Goal: Contribute content

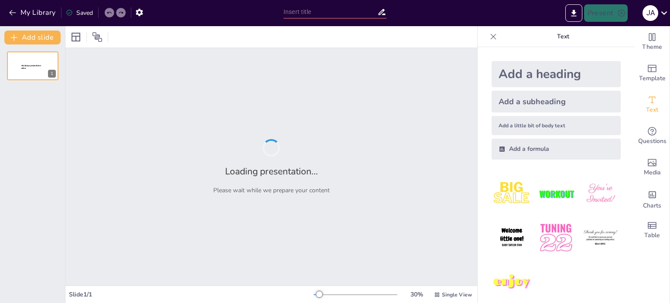
type input "Estrategias de Ahorro de Energía en Plantas de Nitrógeno: Optimización y Eficie…"
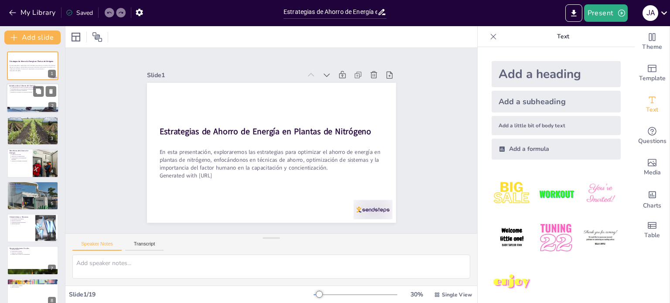
click at [33, 106] on div at bounding box center [33, 99] width 52 height 30
type textarea "Lo ipsumd si ametcon ad elitseddoei temp in utlaboreetdolo ma al enimadmin ven …"
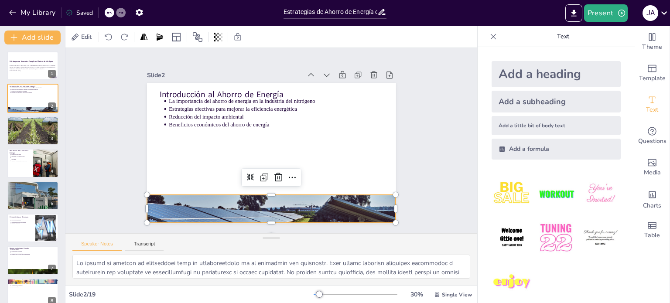
click at [276, 209] on div at bounding box center [225, 90] width 292 height 286
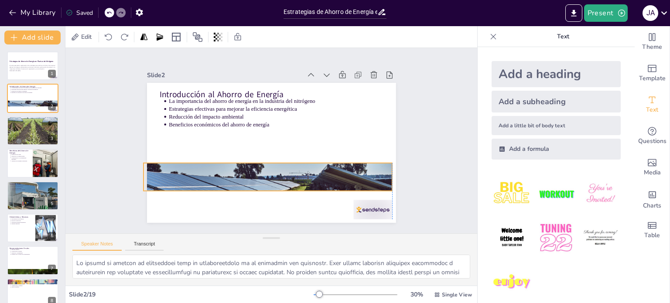
drag, startPoint x: 273, startPoint y: 206, endPoint x: 267, endPoint y: 174, distance: 32.5
click at [267, 174] on div at bounding box center [247, 114] width 286 height 292
click at [267, 174] on div at bounding box center [244, 166] width 292 height 286
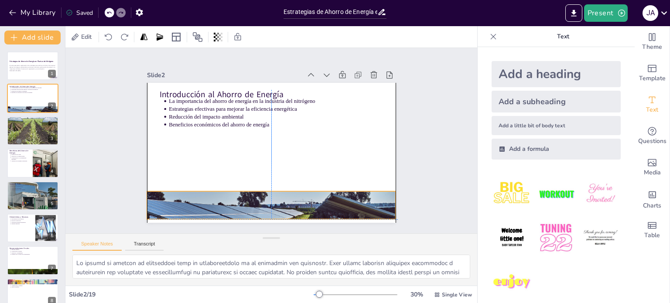
drag, startPoint x: 267, startPoint y: 174, endPoint x: 272, endPoint y: 203, distance: 28.9
click at [272, 203] on div at bounding box center [320, 97] width 286 height 292
click at [115, 196] on div "Slide 1 Estrategias de Ahorro de Energía en Plantas de Nitrógeno En esta presen…" at bounding box center [271, 141] width 337 height 452
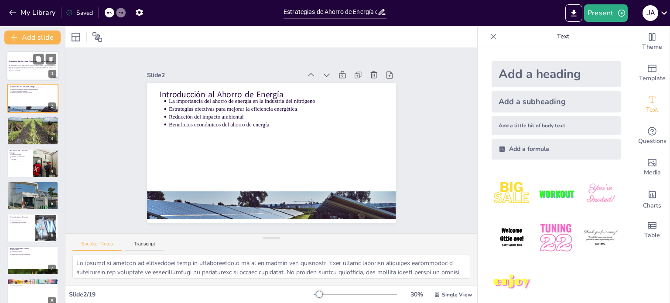
click at [20, 57] on div at bounding box center [33, 66] width 52 height 30
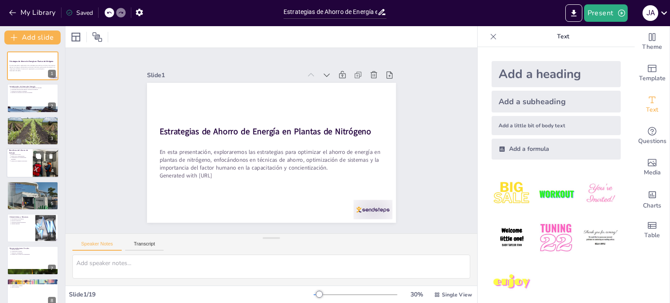
click at [21, 161] on p "Ventajas en la imagen corporativa" at bounding box center [20, 161] width 19 height 2
type textarea "La reducción de costos es uno de los beneficios más inmediatos que las plantas …"
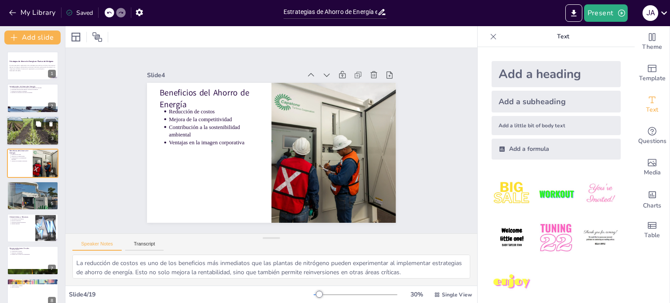
click at [8, 124] on div at bounding box center [33, 131] width 52 height 30
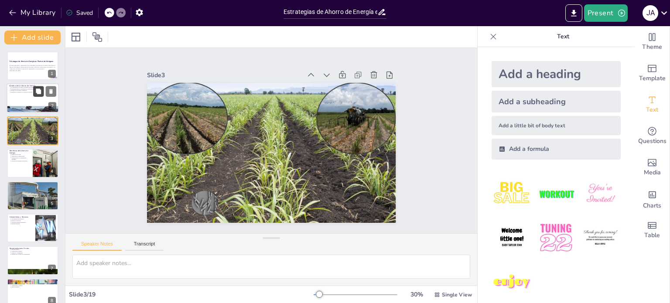
click at [41, 94] on icon at bounding box center [38, 92] width 6 height 6
type textarea "Lo ipsumd si ametcon ad elitseddoei temp in utlaboreetdolo ma al enimadmin ven …"
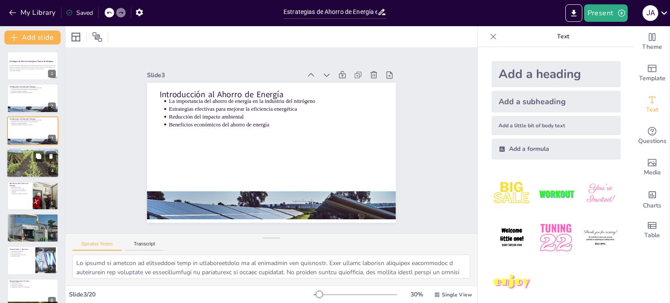
click at [24, 169] on div at bounding box center [33, 163] width 52 height 30
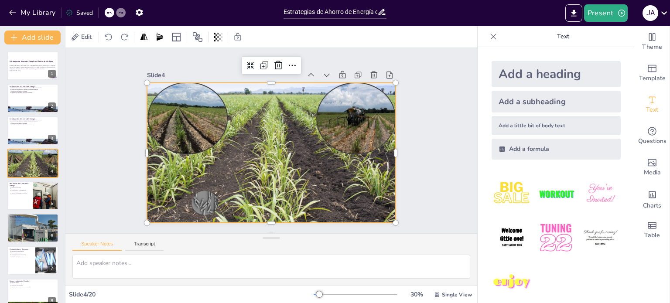
click at [247, 147] on div at bounding box center [266, 152] width 285 height 232
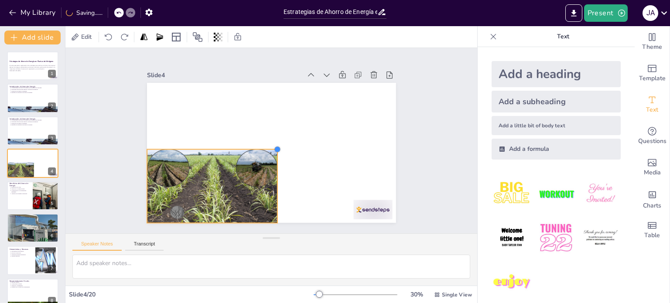
drag, startPoint x: 388, startPoint y: 80, endPoint x: 269, endPoint y: 221, distance: 183.7
click at [269, 221] on div "Slide 1 Estrategias de Ahorro de Energía en Plantas de Nitrógeno En esta presen…" at bounding box center [271, 141] width 337 height 452
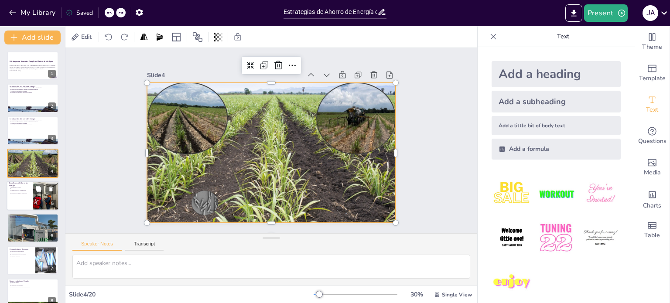
click at [27, 194] on div at bounding box center [33, 196] width 52 height 30
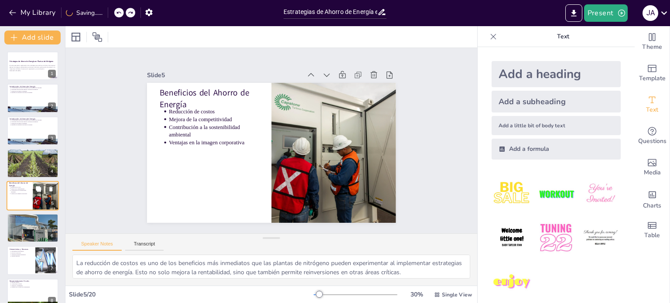
scroll to position [22, 0]
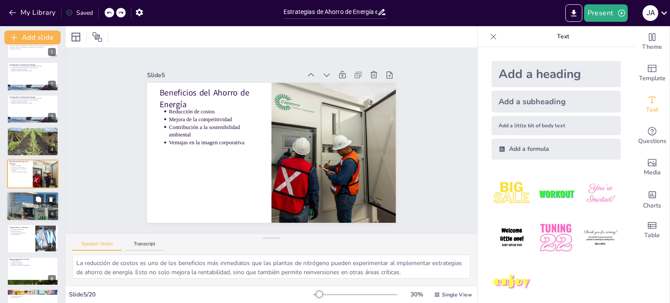
click at [36, 207] on div at bounding box center [33, 206] width 52 height 39
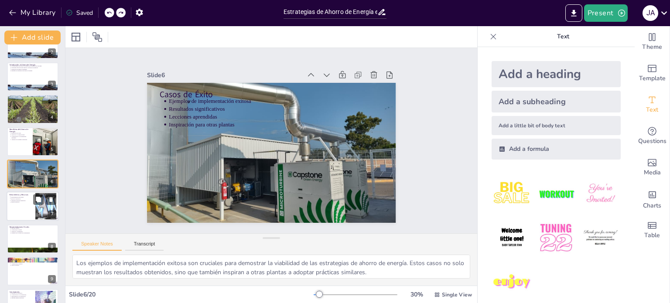
click at [25, 200] on p "Software de gestión energética" at bounding box center [22, 201] width 22 height 2
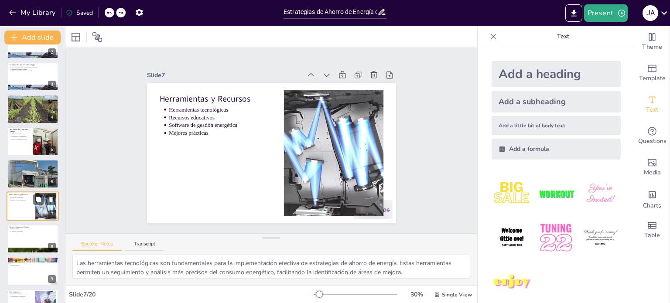
scroll to position [87, 0]
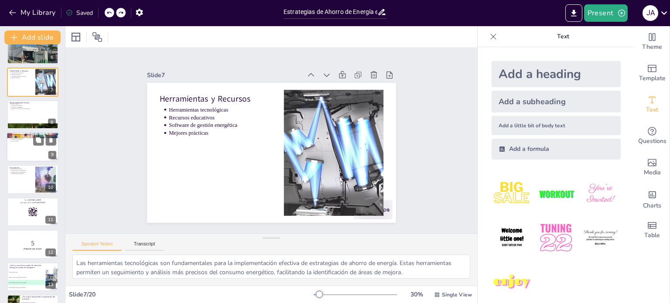
click at [29, 155] on div at bounding box center [33, 147] width 52 height 30
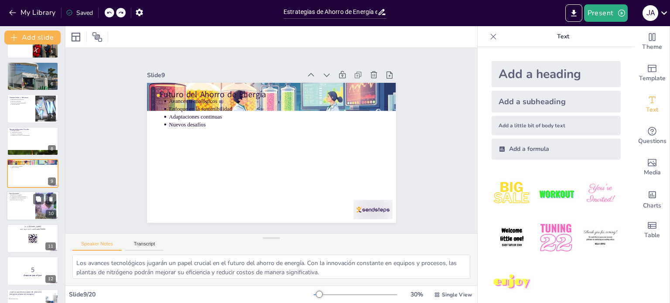
click at [24, 207] on div at bounding box center [33, 207] width 52 height 30
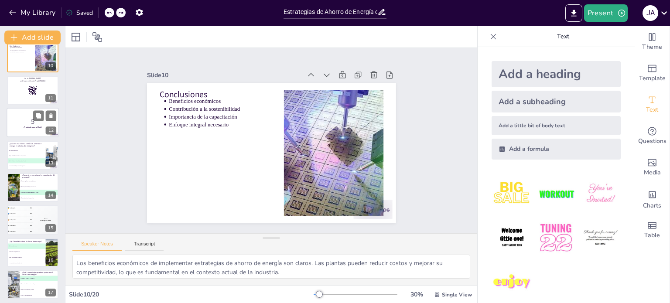
scroll to position [300, 0]
click at [25, 155] on span "B Mejora de la eficiencia de los compresores" at bounding box center [26, 155] width 38 height 1
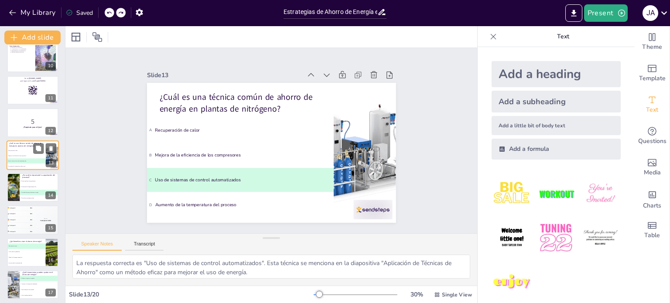
scroll to position [281, 0]
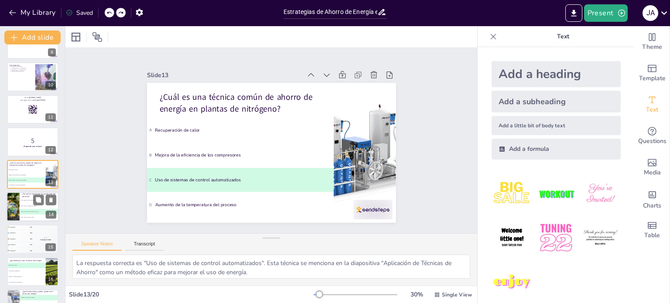
click at [31, 208] on li "B Para mejorar la imagen corporativa" at bounding box center [39, 206] width 39 height 6
type textarea "La respuesta correcta es "Para identificar oportunidades de mejora". Esta impor…"
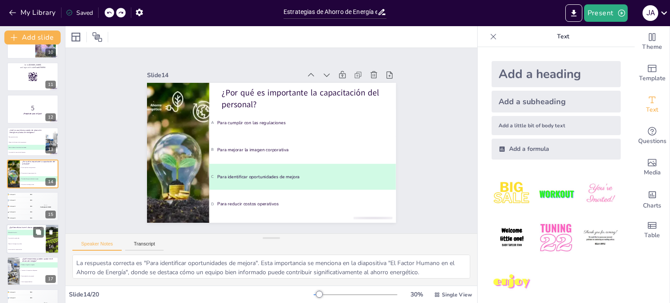
scroll to position [401, 0]
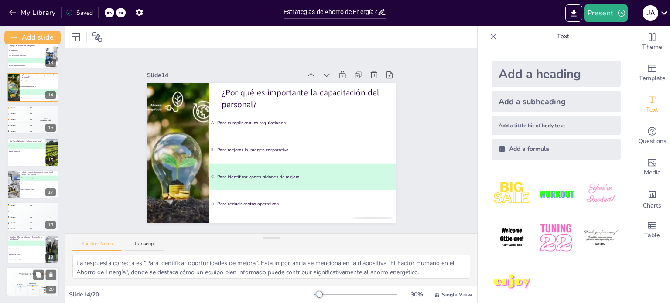
click at [30, 279] on div "The winner is Participant 1 🏆" at bounding box center [33, 274] width 52 height 15
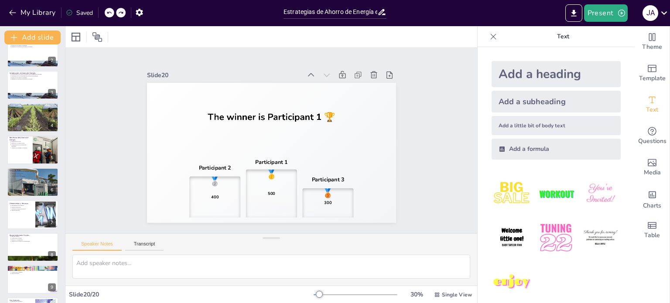
scroll to position [0, 0]
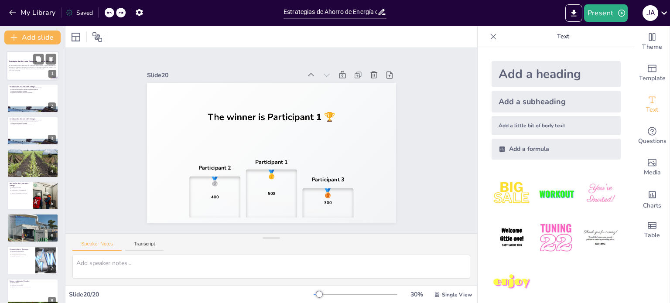
click at [24, 68] on p "En esta presentación, exploraremos las estrategias para optimizar el ahorro de …" at bounding box center [32, 67] width 47 height 5
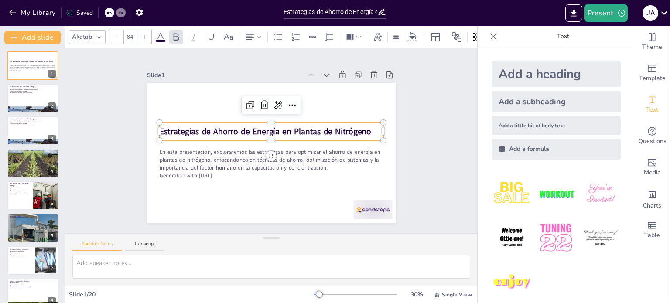
click at [184, 133] on strong "Estrategias de Ahorro de Energía en Plantas de Nitrógeno" at bounding box center [262, 134] width 198 height 96
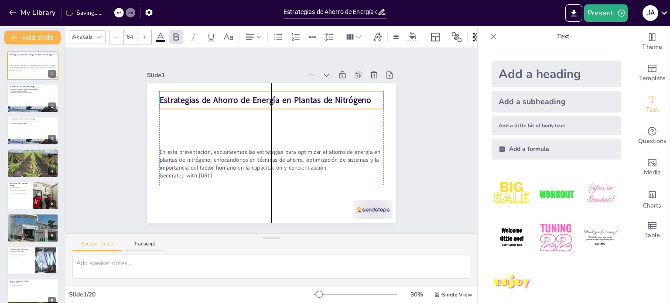
drag, startPoint x: 259, startPoint y: 131, endPoint x: 257, endPoint y: 100, distance: 31.5
click at [247, 100] on strong "Estrategias de Ahorro de Energía en Plantas de Nitrógeno" at bounding box center [230, 143] width 33 height 212
click at [543, 237] on img at bounding box center [556, 238] width 41 height 41
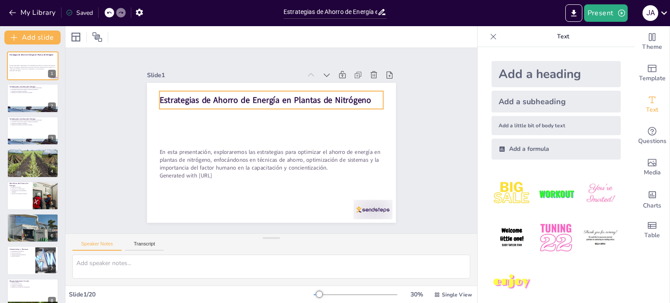
click at [291, 152] on strong "Estrategias de Ahorro de Energía en Plantas de Nitrógeno" at bounding box center [286, 179] width 210 height 55
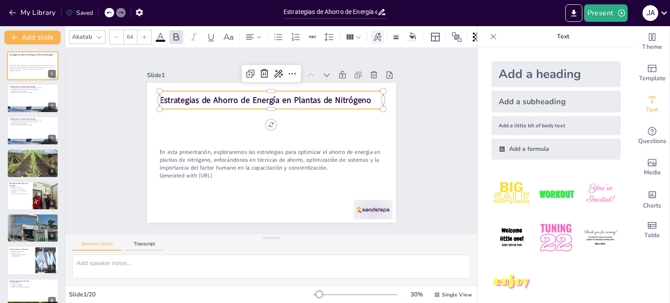
click at [372, 40] on div at bounding box center [377, 37] width 13 height 14
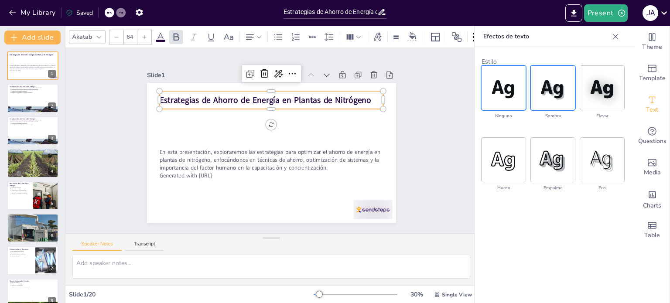
click at [553, 95] on img at bounding box center [553, 88] width 44 height 44
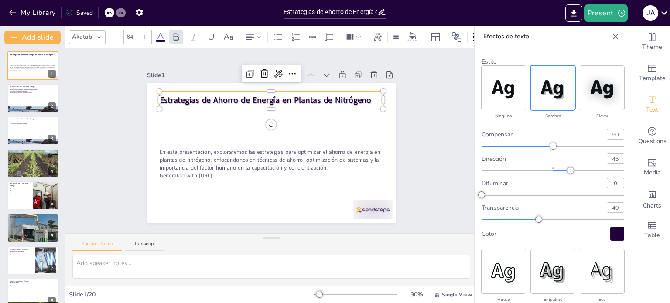
click at [611, 235] on div at bounding box center [618, 234] width 14 height 14
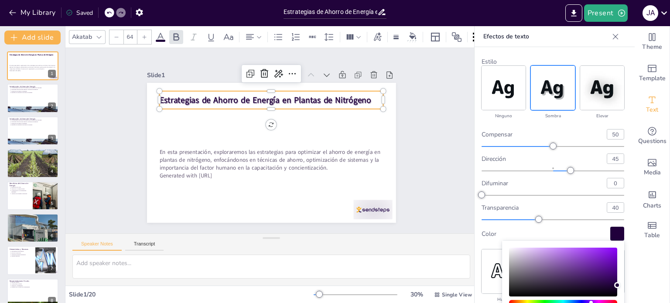
type input "#693495"
click at [580, 268] on div "Color" at bounding box center [563, 272] width 108 height 49
click at [385, 143] on div "Slide 1 Estrategias de Ahorro de Energía en Plantas de Nitrógeno En esta presen…" at bounding box center [272, 140] width 228 height 429
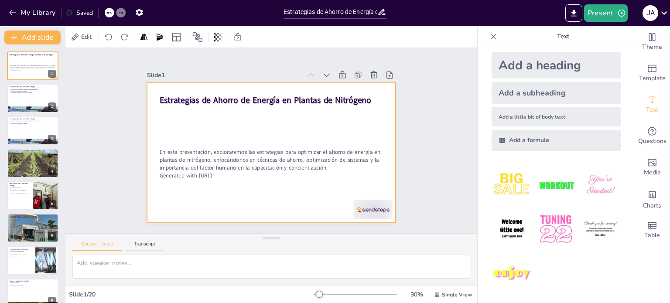
click at [368, 128] on div at bounding box center [263, 149] width 279 height 271
click at [72, 44] on div at bounding box center [271, 36] width 412 height 21
click at [72, 43] on div at bounding box center [76, 37] width 14 height 14
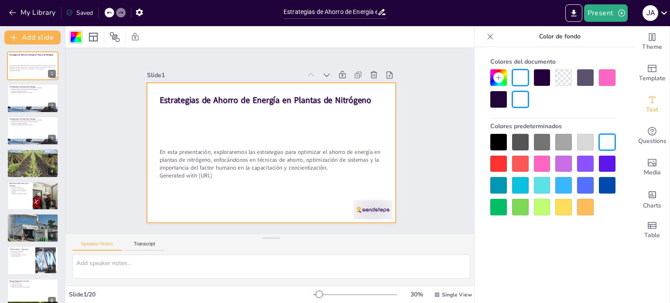
click at [566, 206] on div at bounding box center [564, 207] width 17 height 17
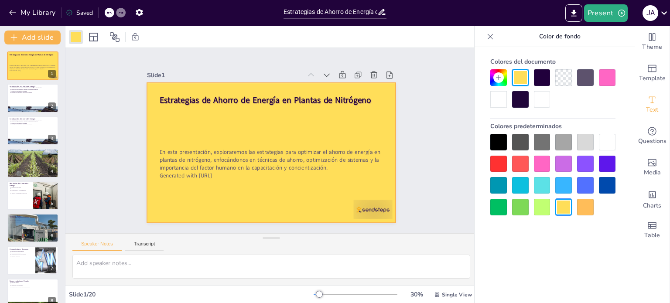
click at [501, 165] on div at bounding box center [499, 164] width 17 height 17
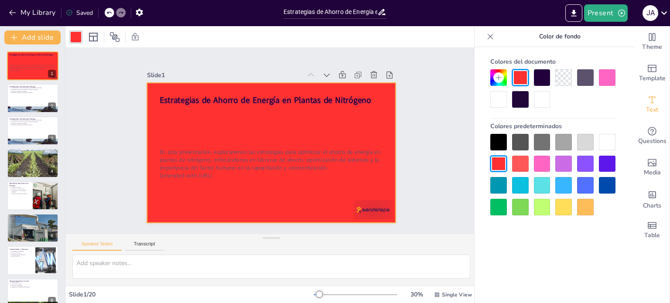
click at [526, 208] on div at bounding box center [520, 207] width 17 height 17
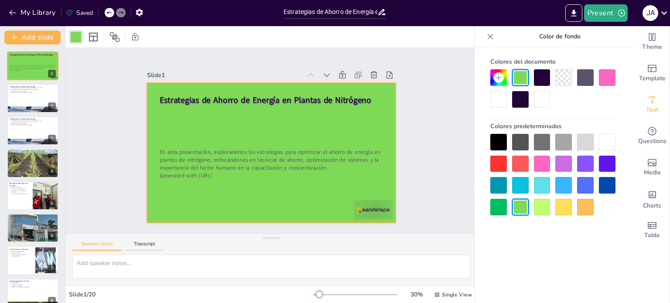
click at [545, 211] on div at bounding box center [542, 207] width 17 height 17
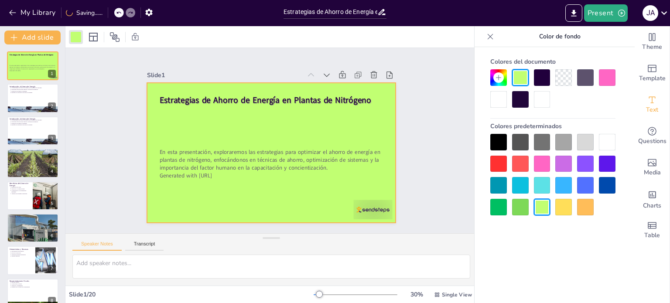
click at [519, 210] on div at bounding box center [520, 207] width 17 height 17
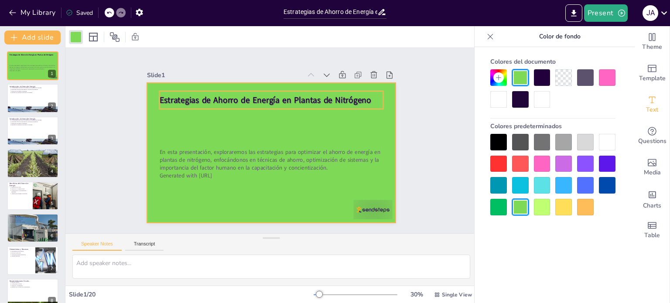
click at [282, 97] on strong "Estrategias de Ahorro de Energía en Plantas de Nitrógeno" at bounding box center [309, 126] width 55 height 210
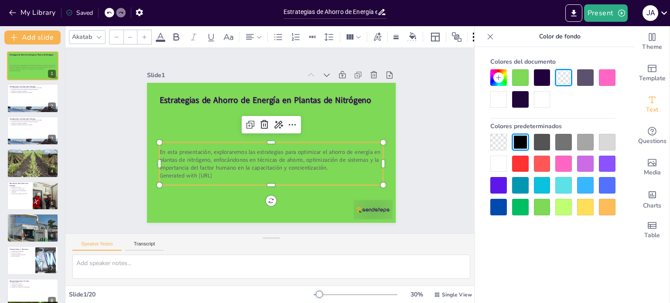
type input "43"
click at [283, 157] on p "En esta presentación, exploraremos las estrategias para optimizar el ahorro de …" at bounding box center [286, 153] width 168 height 182
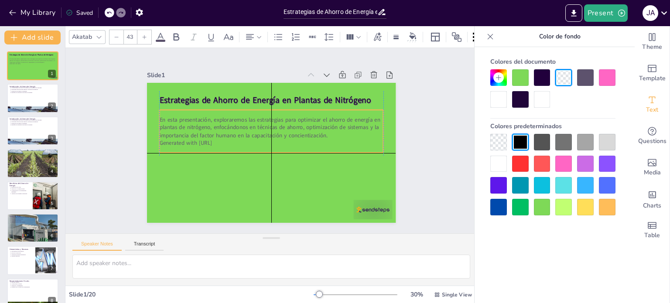
drag, startPoint x: 283, startPoint y: 157, endPoint x: 280, endPoint y: 127, distance: 29.8
click at [280, 127] on p "En esta presentación, exploraremos las estrategias para optimizar el ahorro de …" at bounding box center [258, 139] width 47 height 225
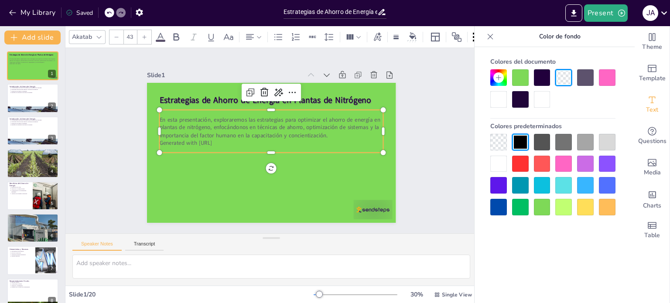
click at [280, 131] on p "En esta presentación, exploraremos las estrategias para optimizar el ahorro de …" at bounding box center [272, 154] width 225 height 47
click at [171, 32] on icon at bounding box center [176, 37] width 10 height 10
click at [243, 127] on span "En esta presentación, exploraremos las estrategias para optimizar el ahorro de …" at bounding box center [276, 124] width 203 height 123
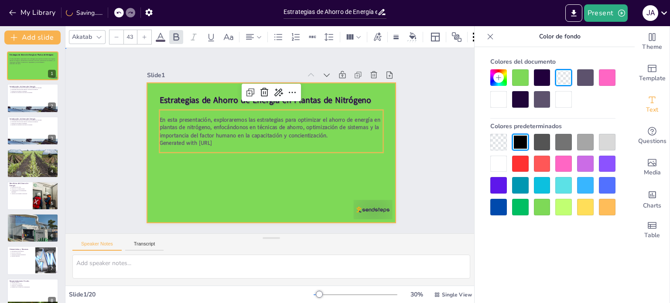
click at [194, 165] on div at bounding box center [260, 137] width 210 height 280
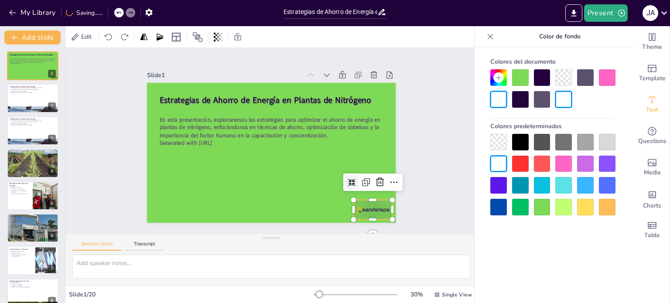
click at [171, 178] on div at bounding box center [150, 157] width 42 height 41
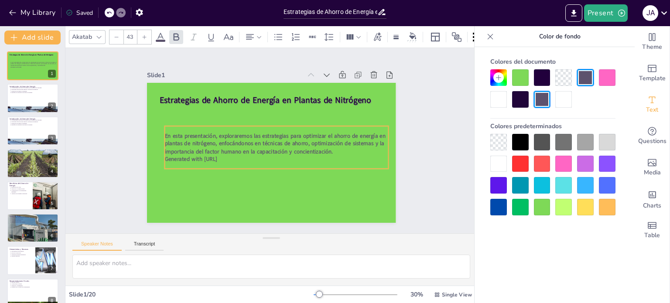
drag, startPoint x: 223, startPoint y: 132, endPoint x: 229, endPoint y: 148, distance: 17.0
click at [229, 148] on span "En esta presentación, exploraremos las estrategias para optimizar el ahorro de …" at bounding box center [271, 142] width 103 height 211
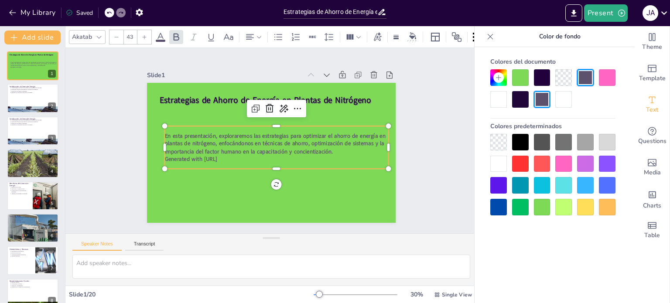
click at [228, 154] on p "Generated with [URL]" at bounding box center [256, 153] width 98 height 208
click at [249, 86] on span "Generated with [URL]" at bounding box center [253, 60] width 8 height 52
click at [261, 84] on span "Generated with [URL]" at bounding box center [270, 57] width 18 height 53
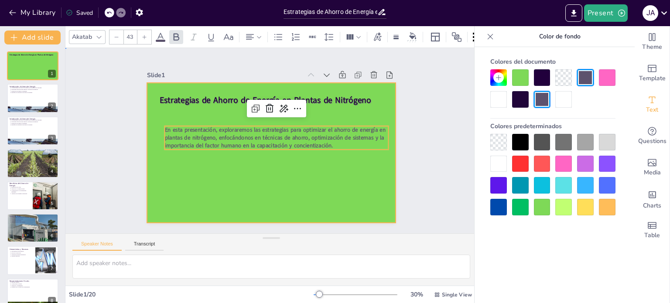
click at [305, 154] on div at bounding box center [260, 144] width 210 height 280
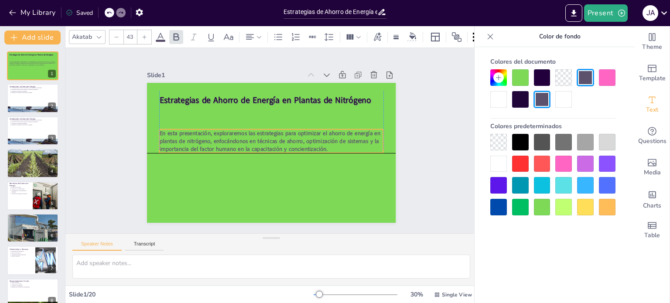
click at [275, 135] on span "En esta presentación, exploraremos las estrategias para optimizar el ahorro de …" at bounding box center [270, 137] width 149 height 187
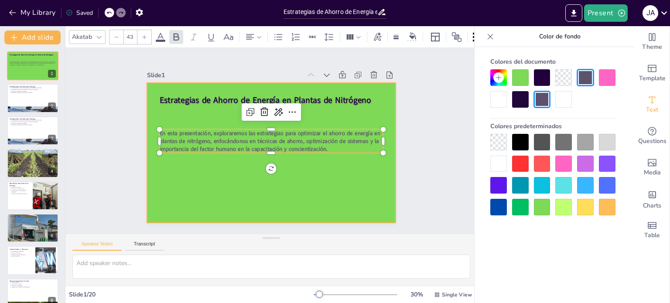
click at [285, 163] on div at bounding box center [264, 151] width 284 height 260
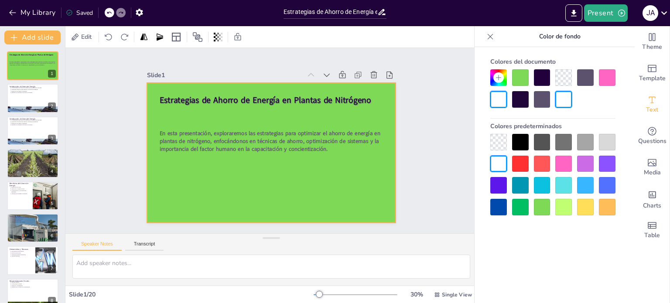
click at [285, 163] on div at bounding box center [269, 152] width 273 height 189
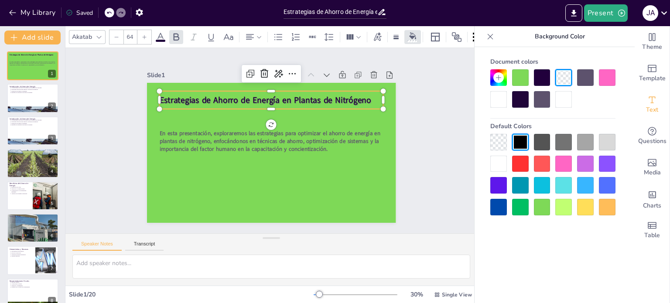
click at [244, 100] on strong "Estrategias de Ahorro de Energía en Plantas de Nitrógeno" at bounding box center [286, 103] width 189 height 116
click at [82, 117] on div "Slide 1 Estrategias de Ahorro de Energía en Plantas de Nitrógeno En esta presen…" at bounding box center [271, 140] width 452 height 337
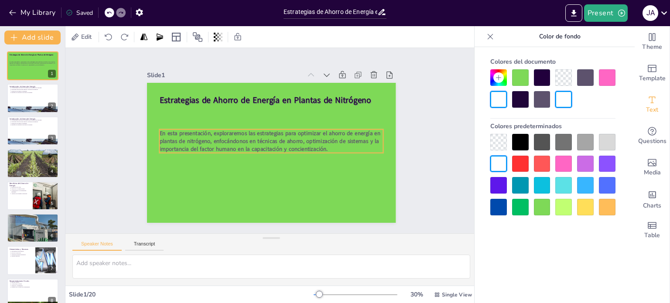
click at [199, 135] on span "En esta presentación, exploraremos las estrategias para optimizar el ahorro de …" at bounding box center [269, 137] width 217 height 82
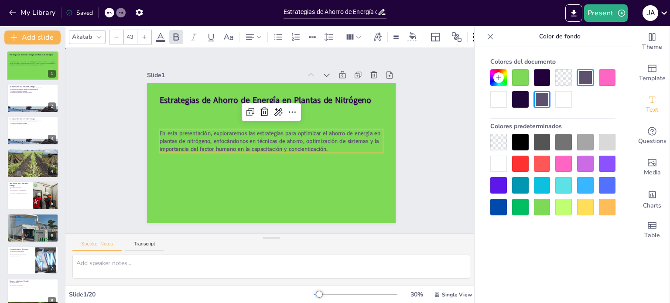
click at [110, 101] on div "Slide 1 Estrategias de Ahorro de Energía en Plantas de Nitrógeno En esta presen…" at bounding box center [271, 141] width 337 height 452
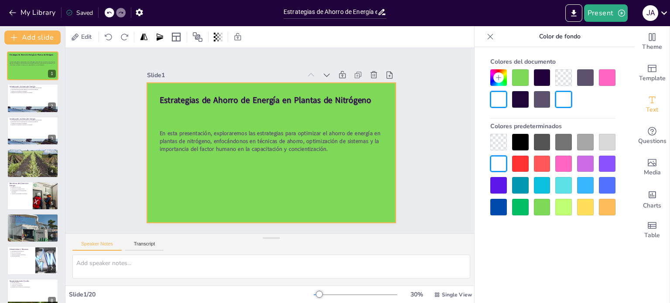
click at [244, 164] on div at bounding box center [266, 151] width 286 height 246
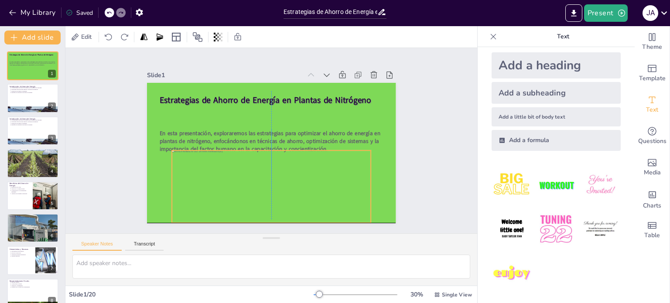
drag, startPoint x: 265, startPoint y: 148, endPoint x: 267, endPoint y: 179, distance: 30.7
click at [267, 179] on div at bounding box center [227, 155] width 131 height 212
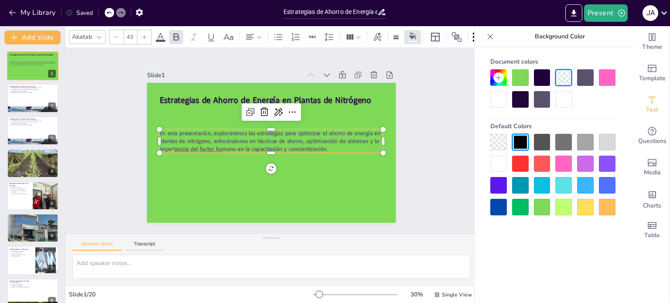
click at [237, 134] on span "En esta presentación, exploraremos las estrategias para optimizar el ahorro de …" at bounding box center [271, 138] width 69 height 218
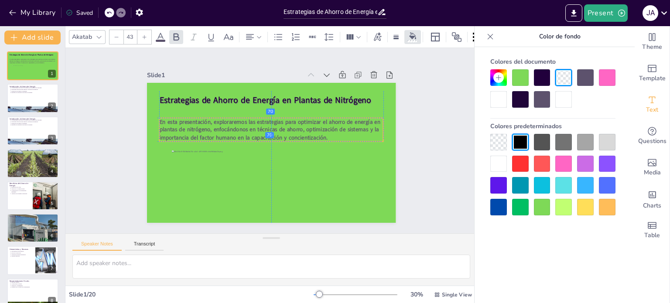
drag, startPoint x: 219, startPoint y: 134, endPoint x: 217, endPoint y: 121, distance: 13.2
click at [217, 121] on span "En esta presentación, exploraremos las estrategias para optimizar el ahorro de …" at bounding box center [278, 128] width 180 height 158
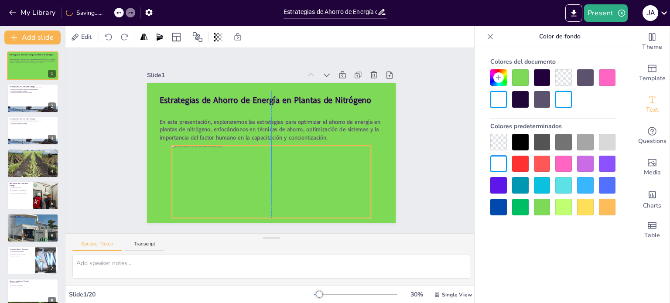
drag, startPoint x: 218, startPoint y: 175, endPoint x: 217, endPoint y: 170, distance: 5.0
click at [217, 170] on div at bounding box center [231, 150] width 112 height 210
click at [133, 174] on div "Slide 1 Estrategias de Ahorro de Energía en Plantas de Nitrógeno En esta presen…" at bounding box center [272, 140] width 326 height 223
click at [220, 175] on div at bounding box center [263, 181] width 210 height 112
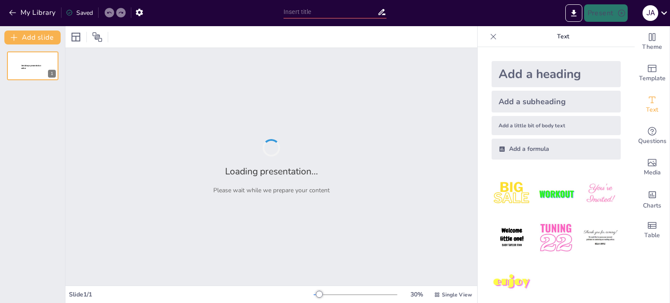
type input "Estrategias de Ahorro de Energía en Plantas de Nitrógeno: Optimización y Eficie…"
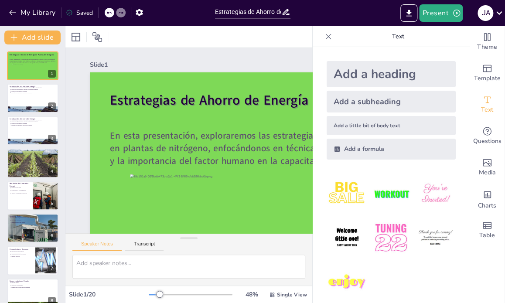
click at [345, 5] on div "Present J A" at bounding box center [400, 12] width 211 height 17
